Goal: Task Accomplishment & Management: Manage account settings

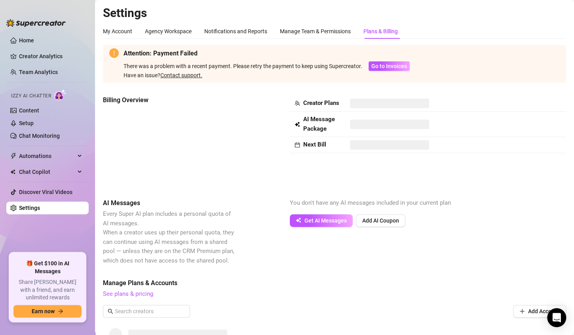
click at [30, 209] on link "Settings" at bounding box center [29, 208] width 21 height 6
click at [129, 31] on div "My Account" at bounding box center [117, 31] width 29 height 9
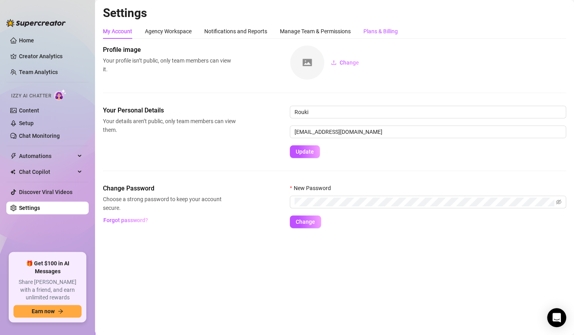
click at [388, 35] on div "Plans & Billing" at bounding box center [380, 31] width 34 height 9
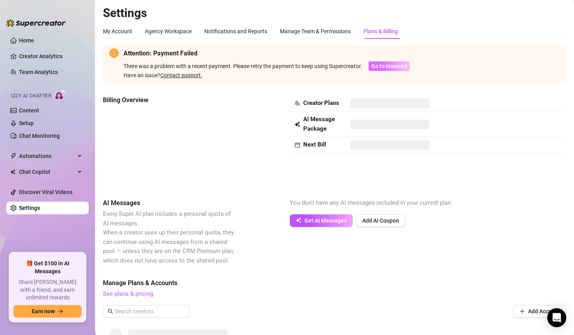
click at [384, 61] on button "Go to Invoices" at bounding box center [388, 65] width 41 height 9
click at [398, 67] on span "Go to Invoices" at bounding box center [389, 66] width 36 height 6
click at [29, 122] on link "Setup" at bounding box center [26, 123] width 15 height 6
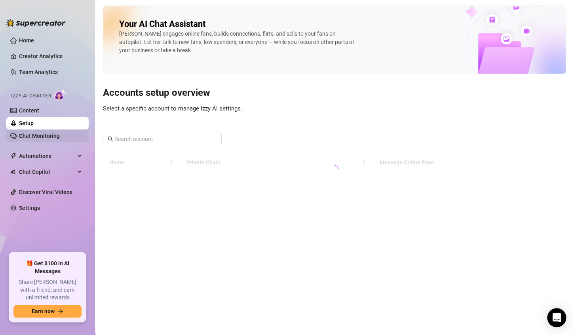
click at [32, 133] on link "Chat Monitoring" at bounding box center [39, 136] width 41 height 6
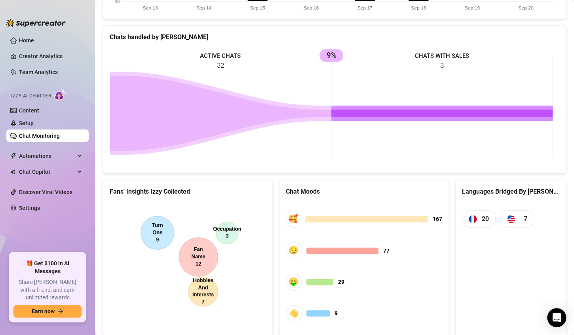
scroll to position [341, 0]
